Goal: Transaction & Acquisition: Obtain resource

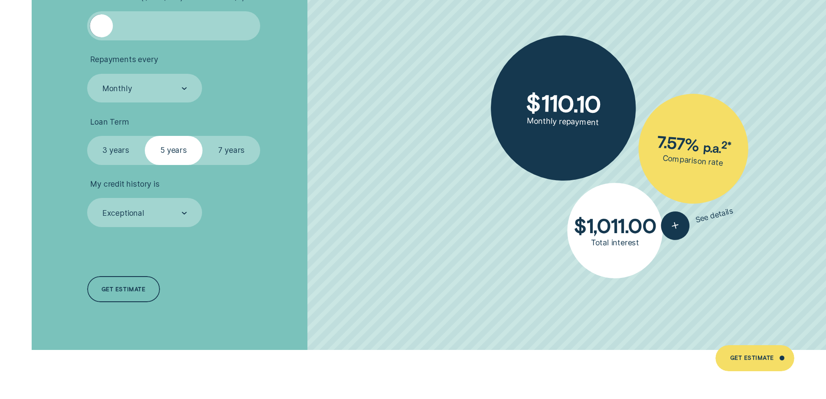
scroll to position [2039, 0]
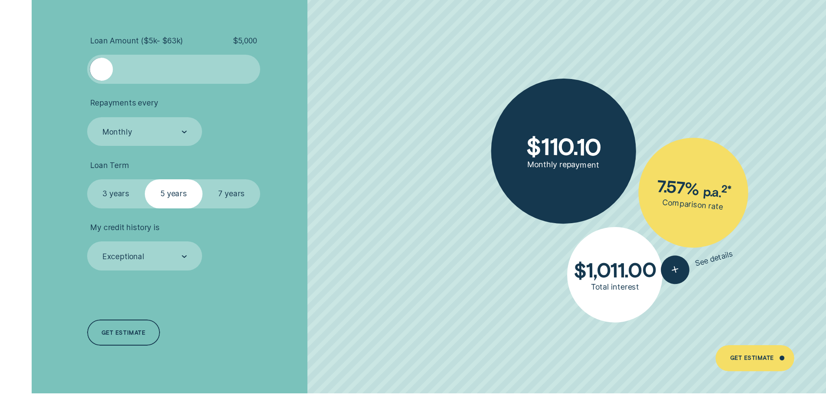
click at [128, 67] on div at bounding box center [174, 69] width 144 height 23
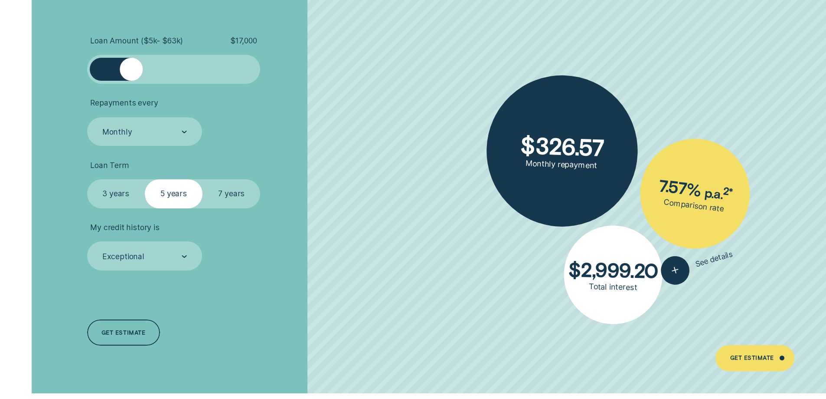
drag, startPoint x: 106, startPoint y: 67, endPoint x: 130, endPoint y: 65, distance: 24.4
click at [130, 65] on div at bounding box center [174, 69] width 144 height 23
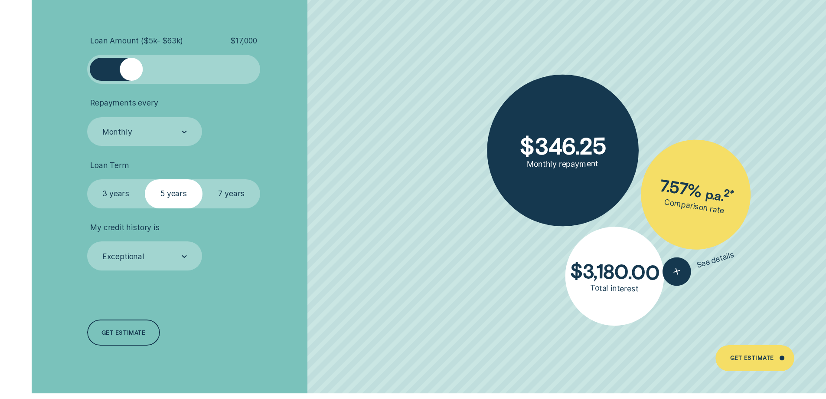
click at [148, 65] on div at bounding box center [174, 69] width 144 height 23
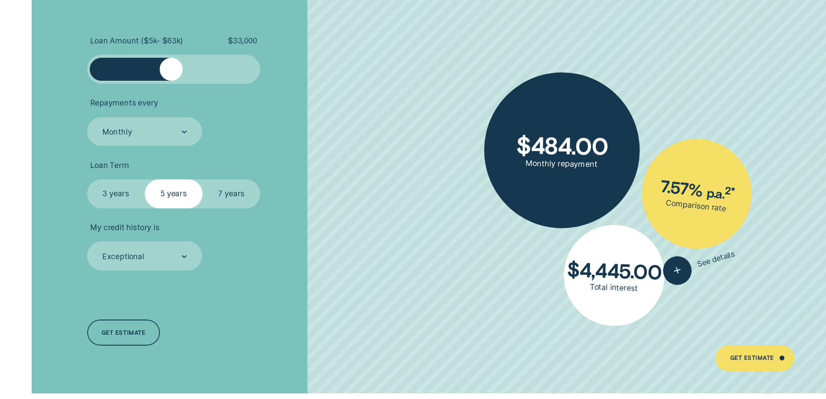
click at [171, 65] on div at bounding box center [174, 69] width 144 height 23
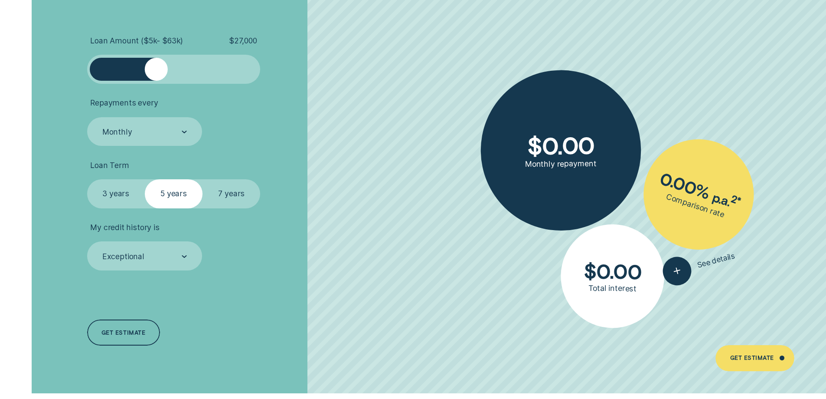
drag, startPoint x: 171, startPoint y: 65, endPoint x: 157, endPoint y: 69, distance: 15.0
click at [157, 69] on div at bounding box center [156, 69] width 23 height 23
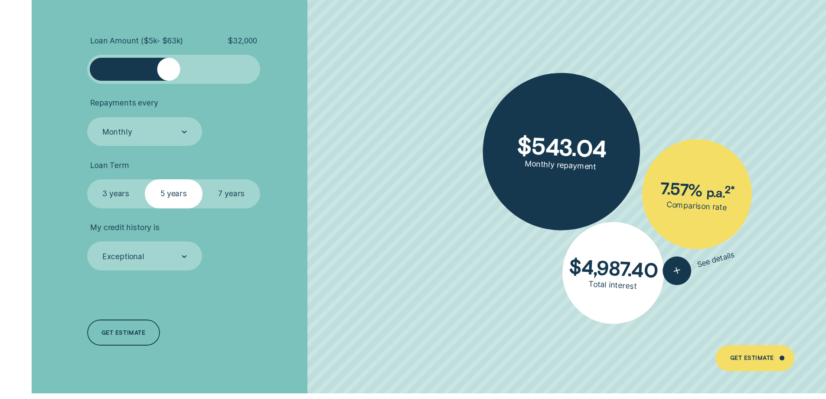
click at [168, 70] on div at bounding box center [174, 69] width 144 height 23
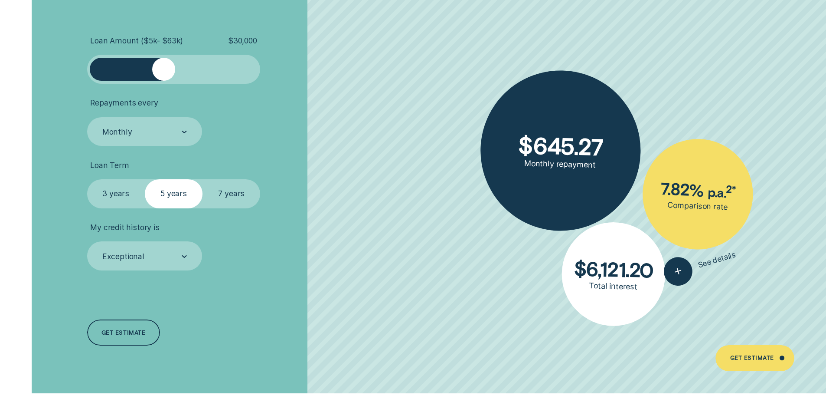
click at [163, 69] on div at bounding box center [163, 69] width 23 height 23
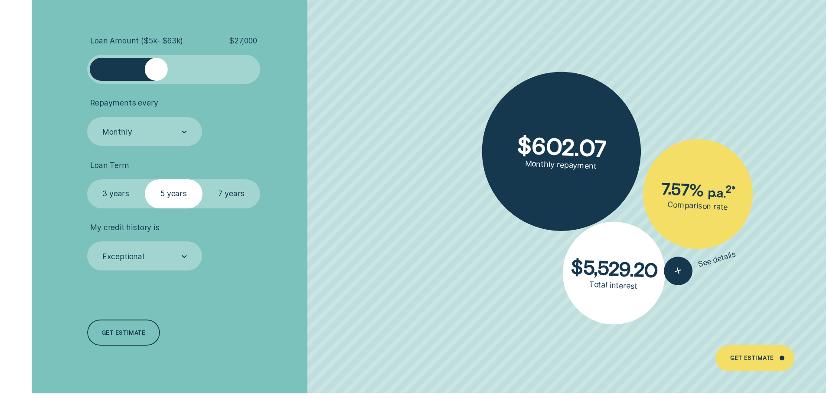
drag, startPoint x: 166, startPoint y: 69, endPoint x: 155, endPoint y: 69, distance: 10.8
click at [155, 69] on div at bounding box center [156, 69] width 23 height 23
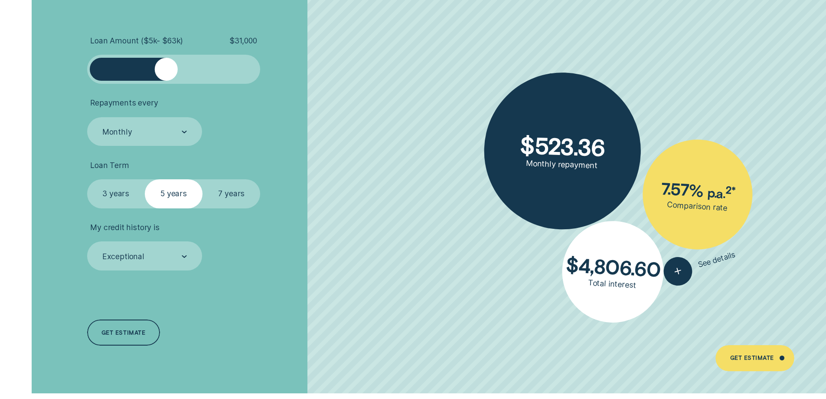
drag, startPoint x: 155, startPoint y: 65, endPoint x: 167, endPoint y: 65, distance: 12.6
click at [167, 65] on div at bounding box center [166, 69] width 23 height 23
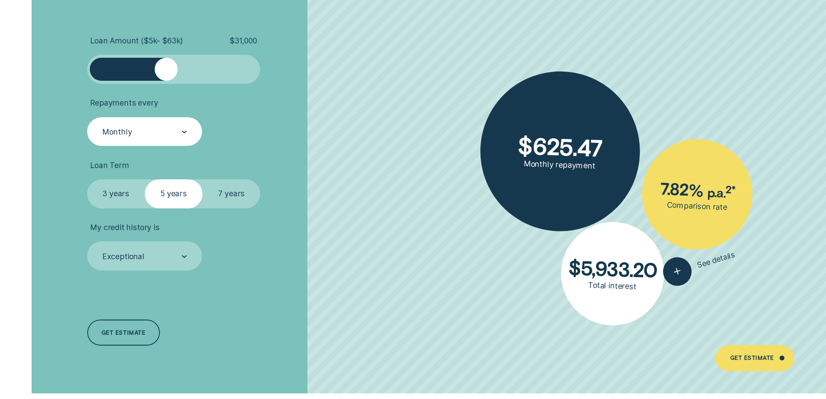
click at [146, 138] on div "Monthly" at bounding box center [144, 131] width 115 height 29
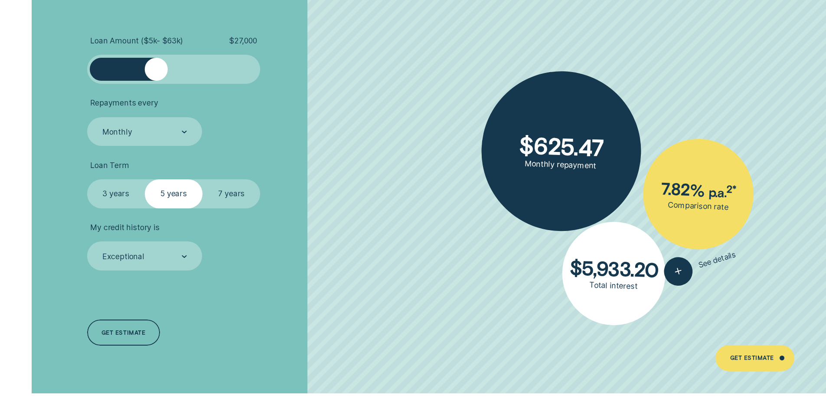
click at [157, 67] on div at bounding box center [156, 69] width 23 height 23
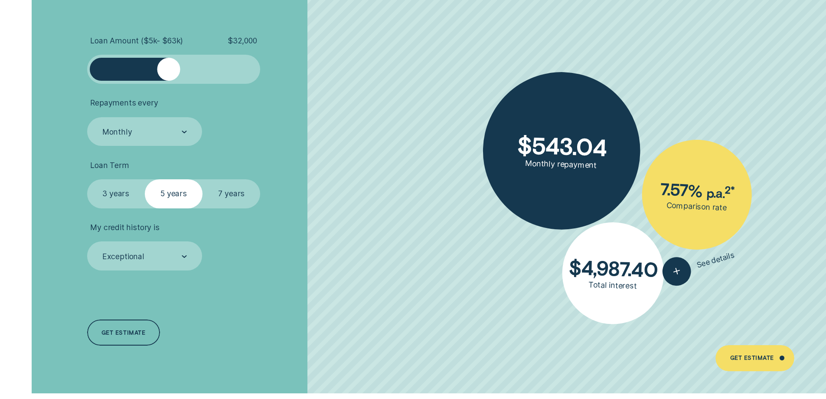
click at [169, 72] on div at bounding box center [168, 69] width 23 height 23
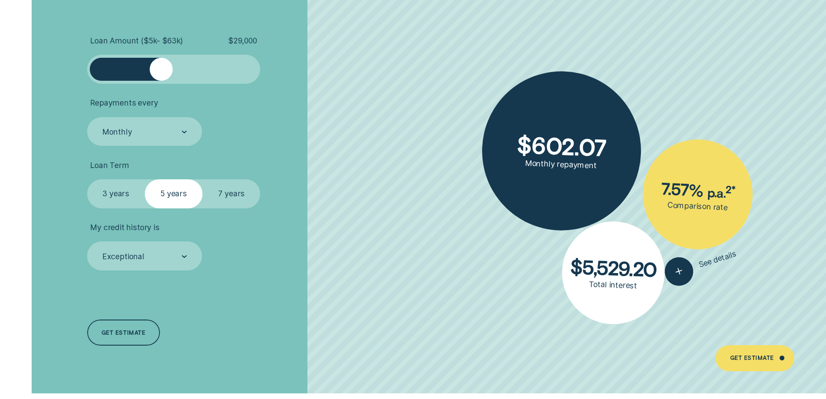
click at [162, 72] on div at bounding box center [161, 69] width 23 height 23
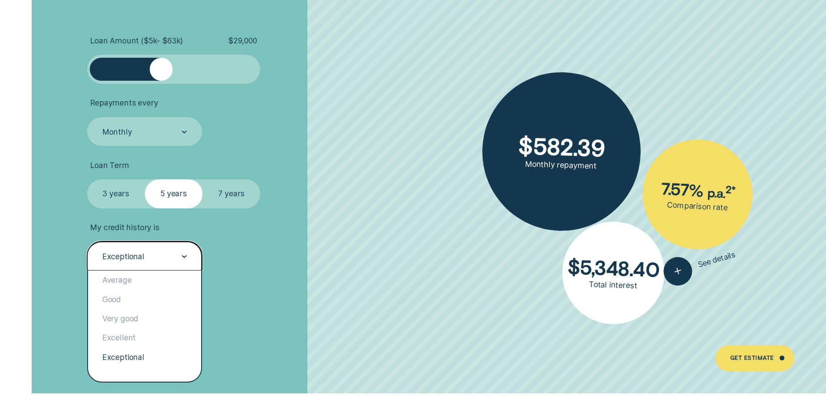
click at [122, 262] on div "Exceptional" at bounding box center [144, 256] width 85 height 11
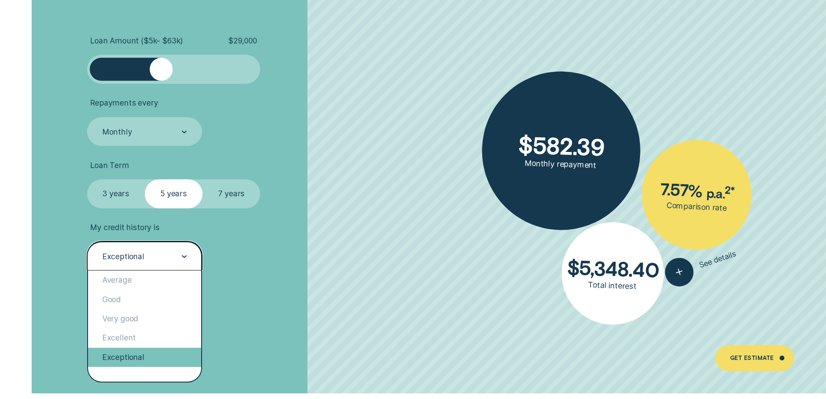
click at [121, 357] on div "Exceptional" at bounding box center [145, 356] width 114 height 19
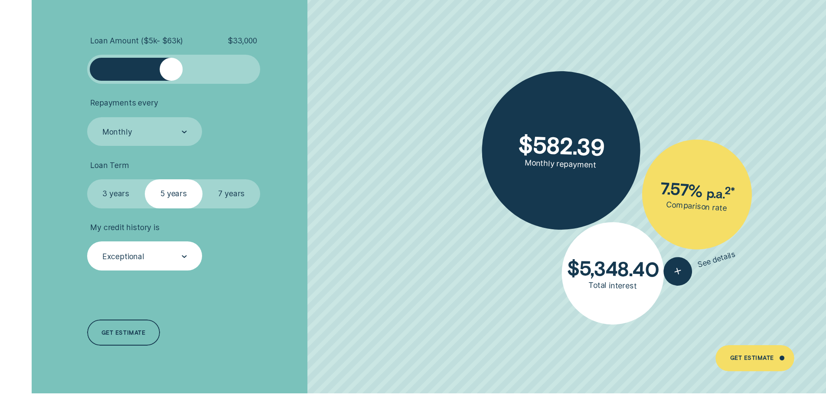
drag, startPoint x: 162, startPoint y: 71, endPoint x: 171, endPoint y: 69, distance: 9.4
click at [171, 69] on div at bounding box center [171, 69] width 23 height 23
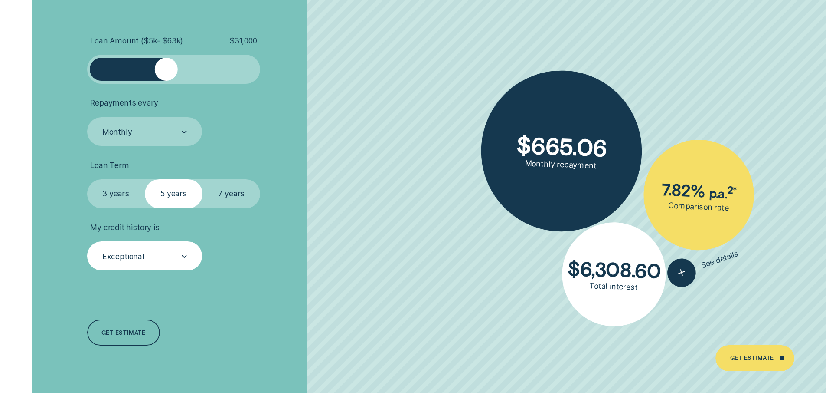
click at [167, 70] on div at bounding box center [166, 69] width 23 height 23
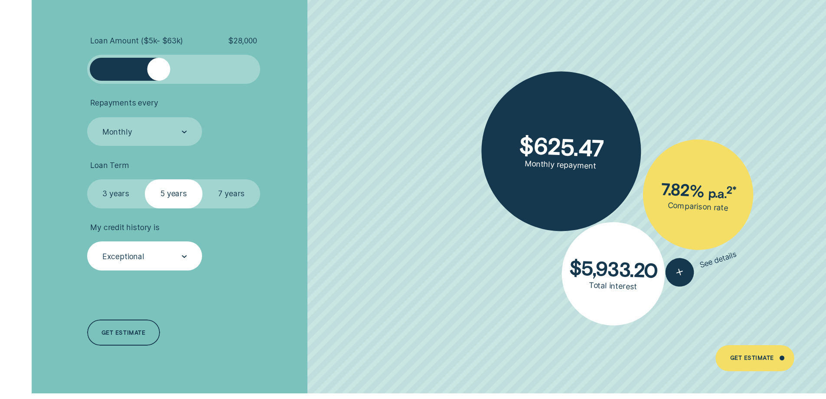
click at [159, 66] on div at bounding box center [158, 69] width 23 height 23
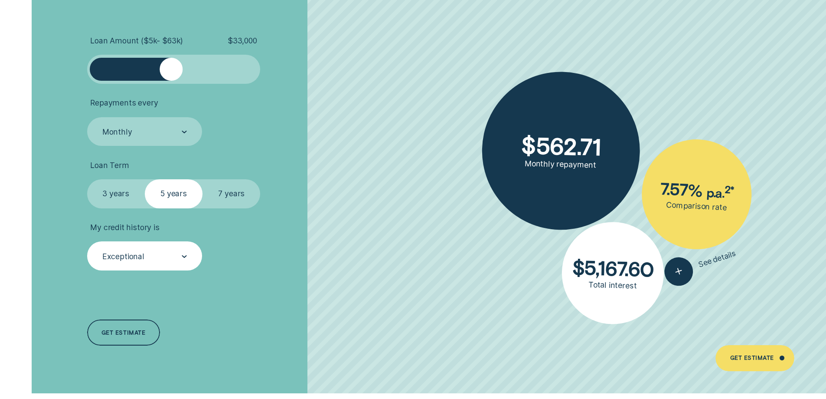
click at [171, 73] on div at bounding box center [174, 69] width 144 height 23
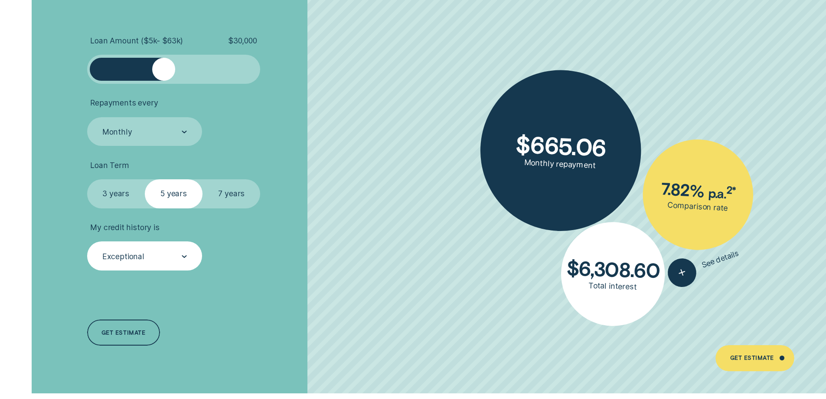
click at [164, 73] on div at bounding box center [163, 69] width 23 height 23
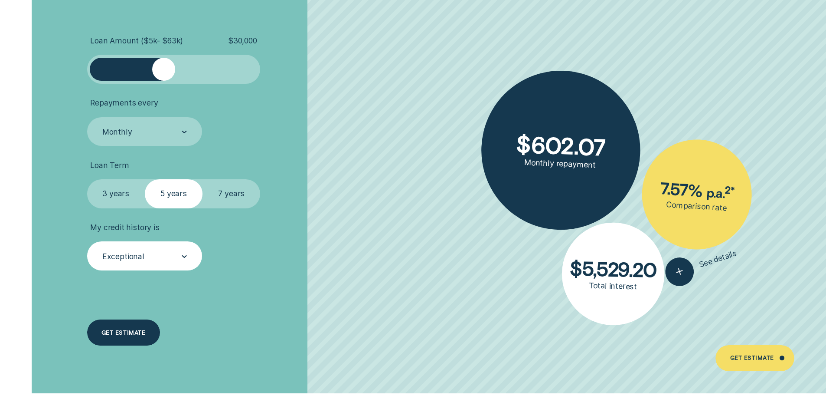
click at [105, 335] on div "Get estimate" at bounding box center [124, 332] width 44 height 5
